Goal: Information Seeking & Learning: Learn about a topic

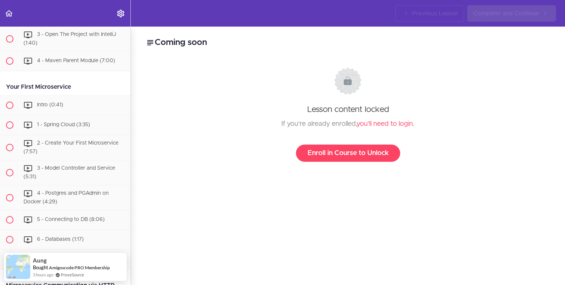
scroll to position [202, 0]
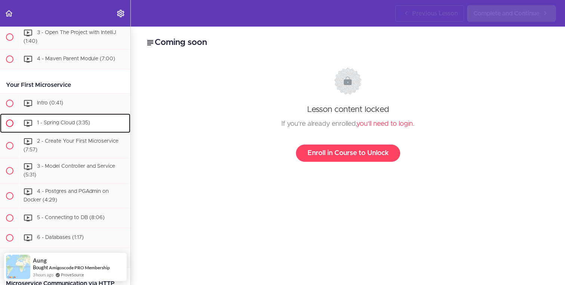
click at [59, 123] on span "1 - Spring Cloud (3:35)" at bounding box center [63, 122] width 53 height 5
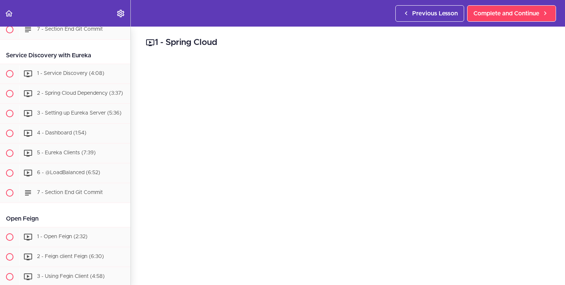
scroll to position [604, 0]
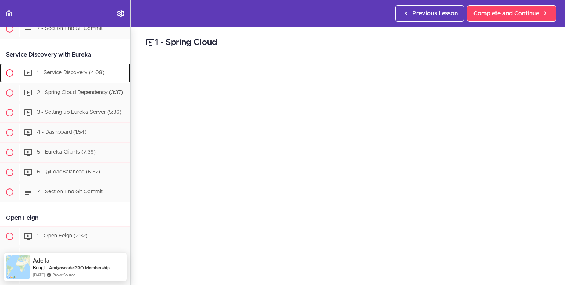
click at [61, 77] on div "1 - Service Discovery (4:08)" at bounding box center [74, 73] width 111 height 16
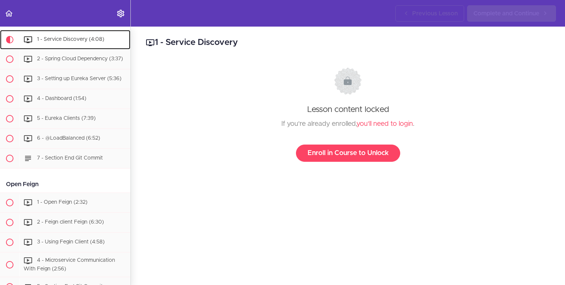
scroll to position [638, 0]
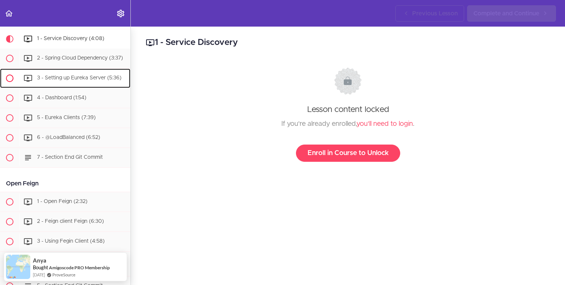
click at [61, 82] on div "3 - Setting up Eureka Server (5:36)" at bounding box center [74, 78] width 111 height 16
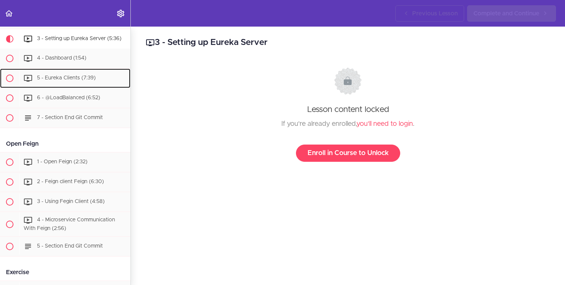
click at [61, 82] on div "5 - Eureka Clients (7:39)" at bounding box center [74, 78] width 111 height 16
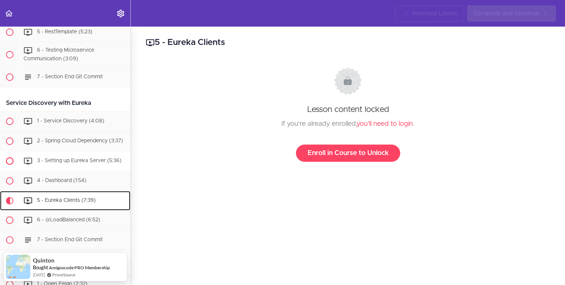
scroll to position [561, 0]
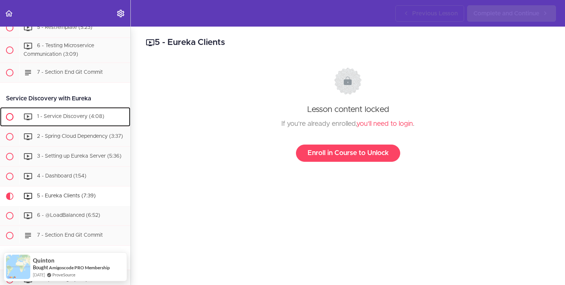
click at [68, 111] on div "1 - Service Discovery (4:08)" at bounding box center [74, 116] width 111 height 16
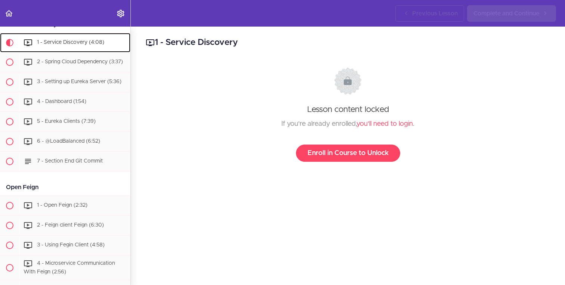
scroll to position [638, 0]
